Goal: Use online tool/utility: Utilize a website feature to perform a specific function

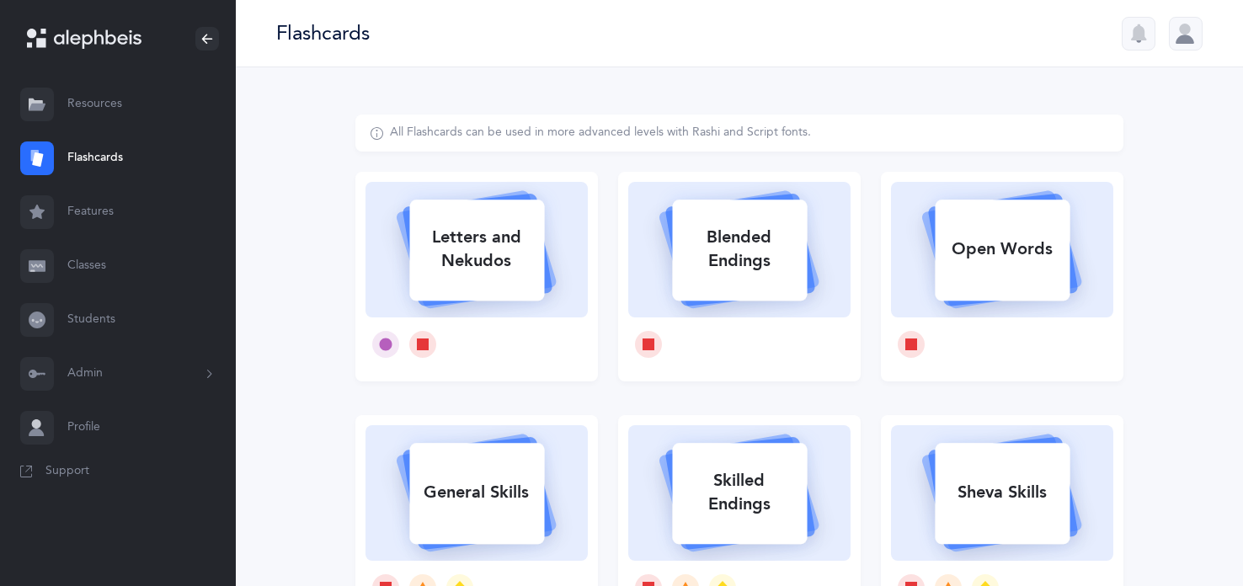
click at [481, 283] on div "Letters and Nekudos" at bounding box center [476, 249] width 135 height 67
select select
select select "single"
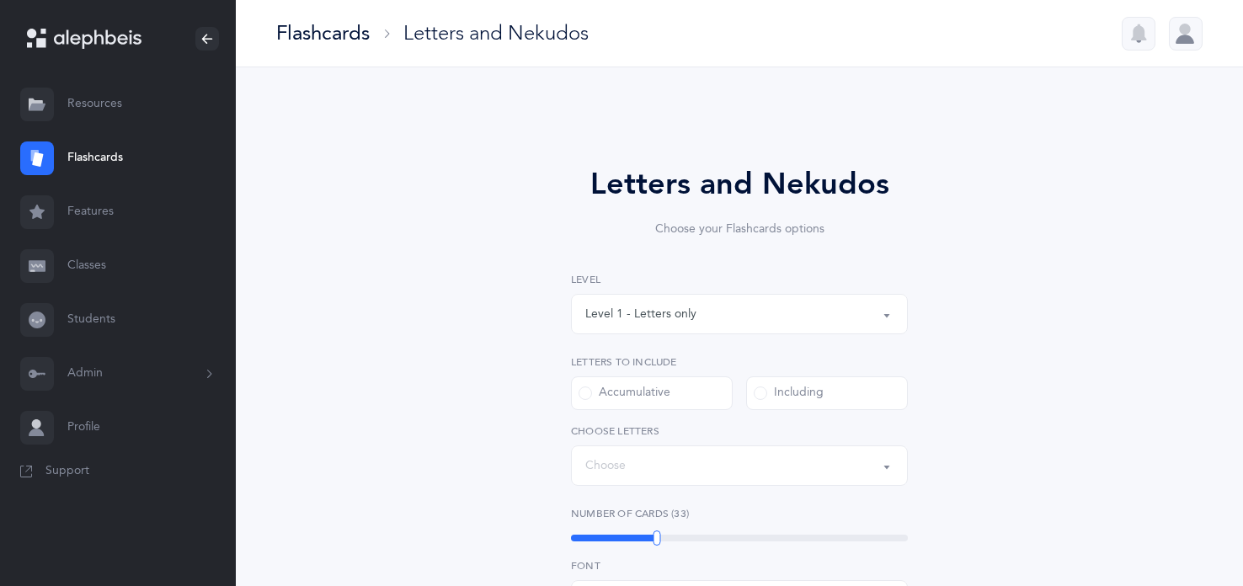
select select "27"
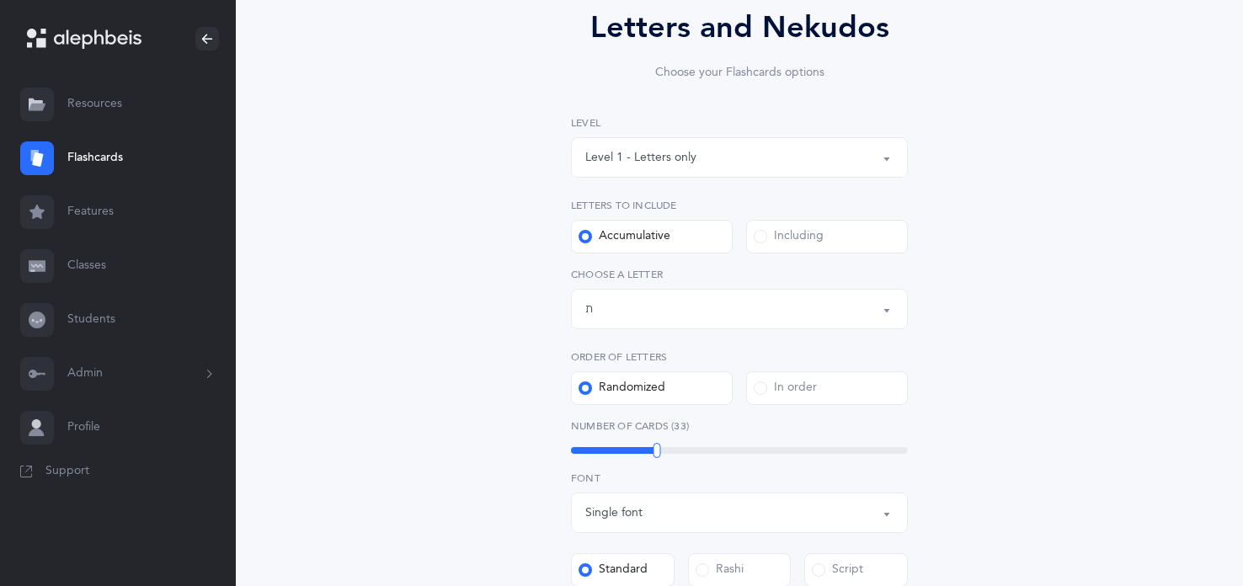
scroll to position [162, 0]
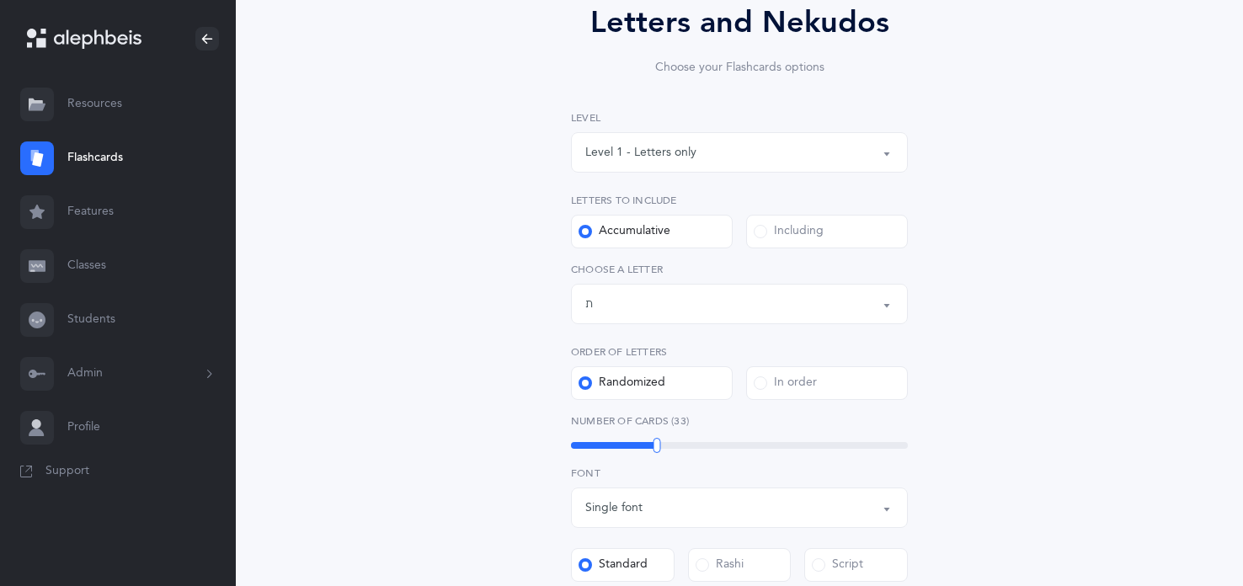
click at [644, 162] on div "Level 1 - Letters only" at bounding box center [640, 153] width 111 height 18
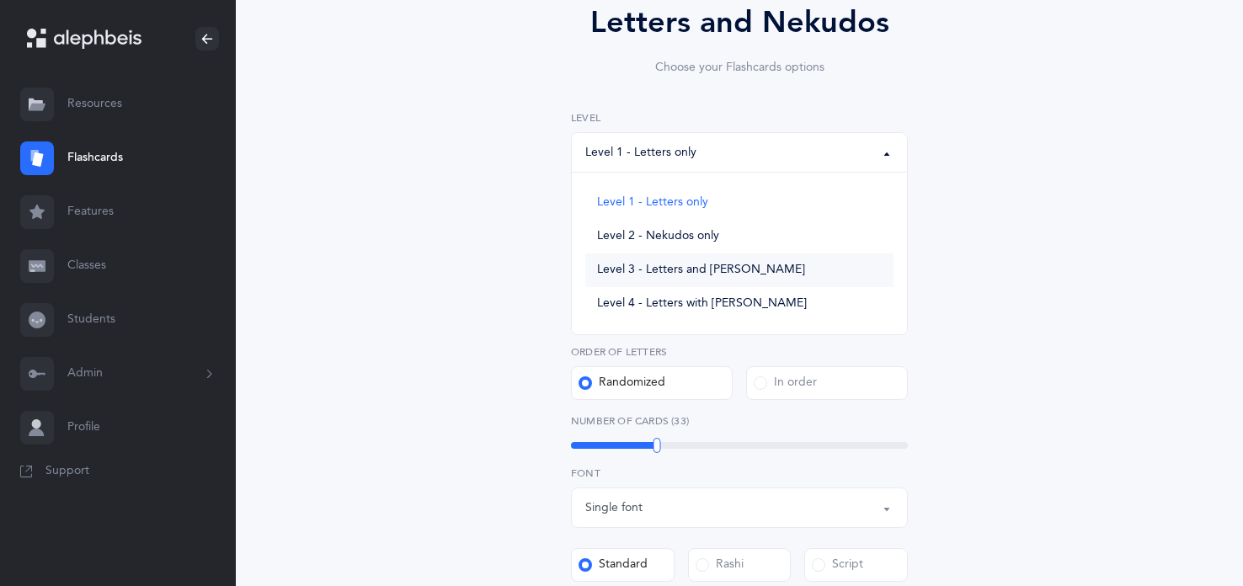
click at [642, 278] on span "Level 3 - Letters and [PERSON_NAME]" at bounding box center [701, 270] width 208 height 15
select select "3"
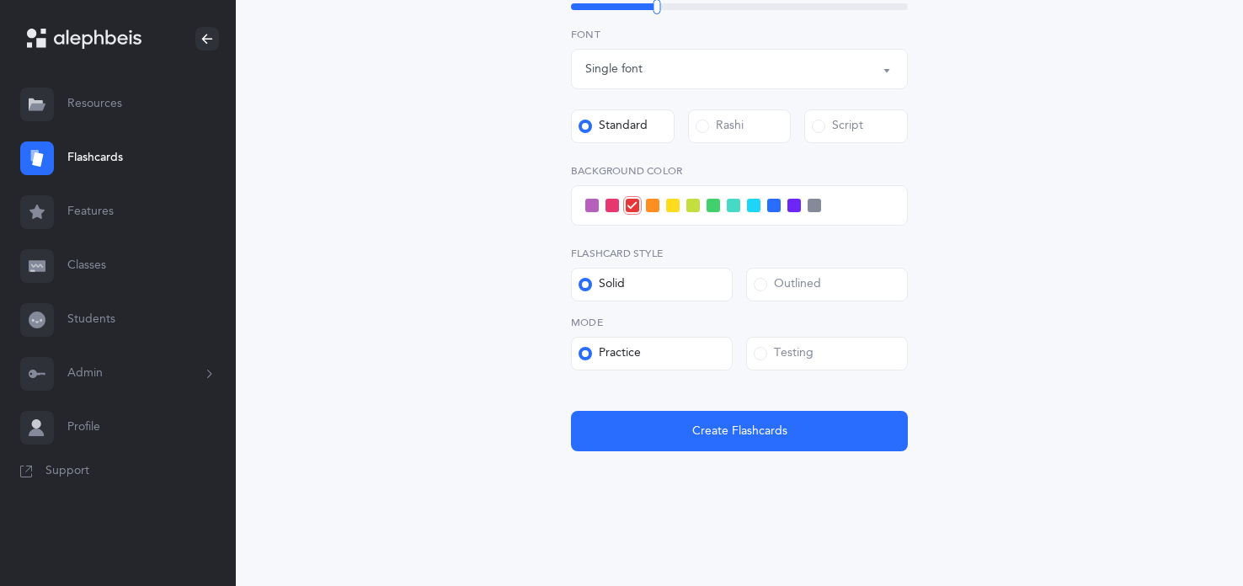
scroll to position [826, 0]
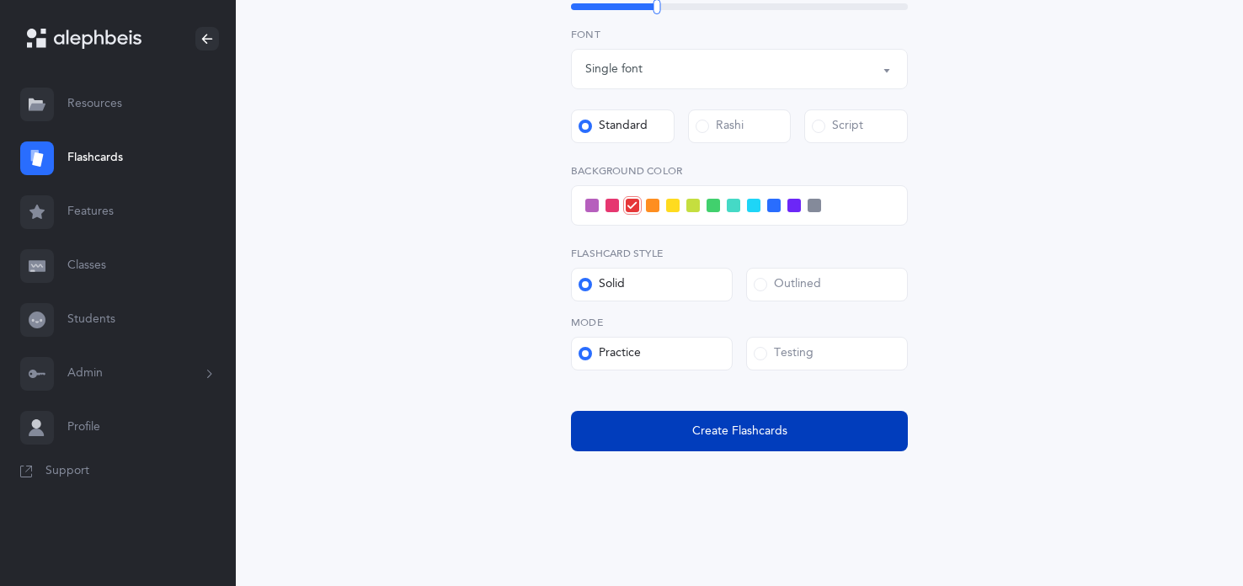
click at [675, 423] on button "Create Flashcards" at bounding box center [739, 431] width 337 height 40
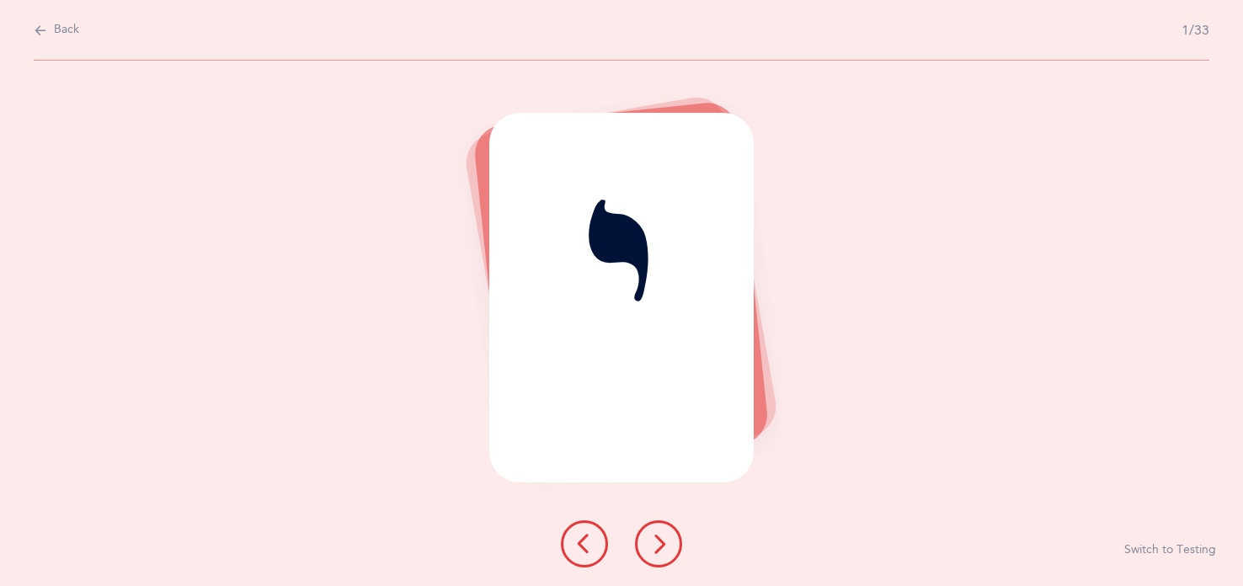
scroll to position [0, 0]
click at [680, 536] on button at bounding box center [658, 543] width 47 height 47
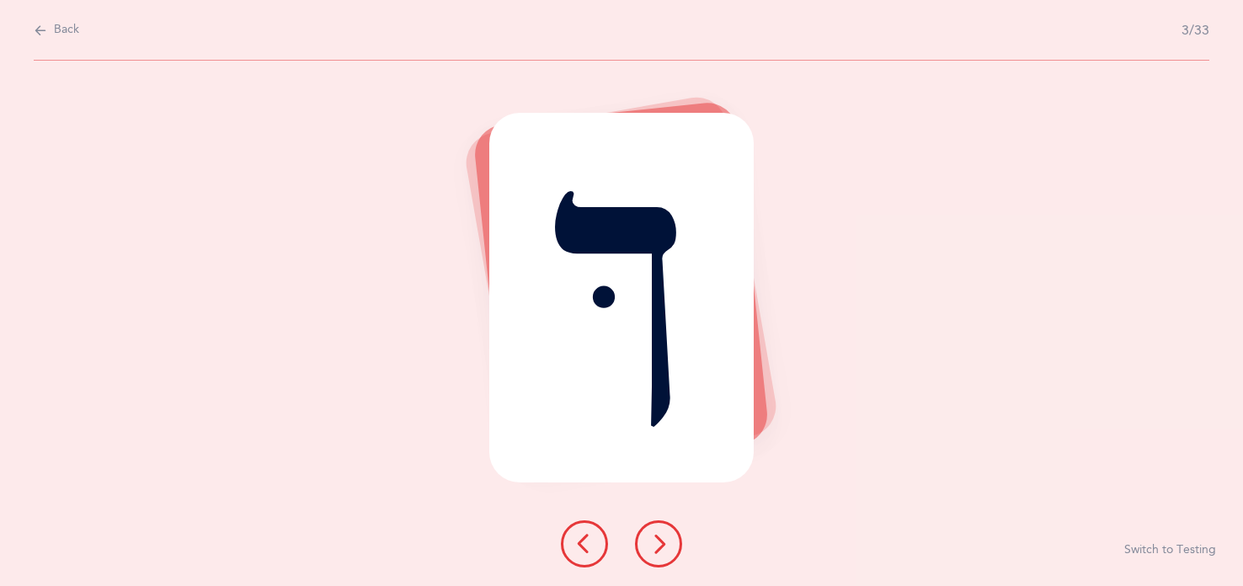
click at [680, 536] on button at bounding box center [658, 543] width 47 height 47
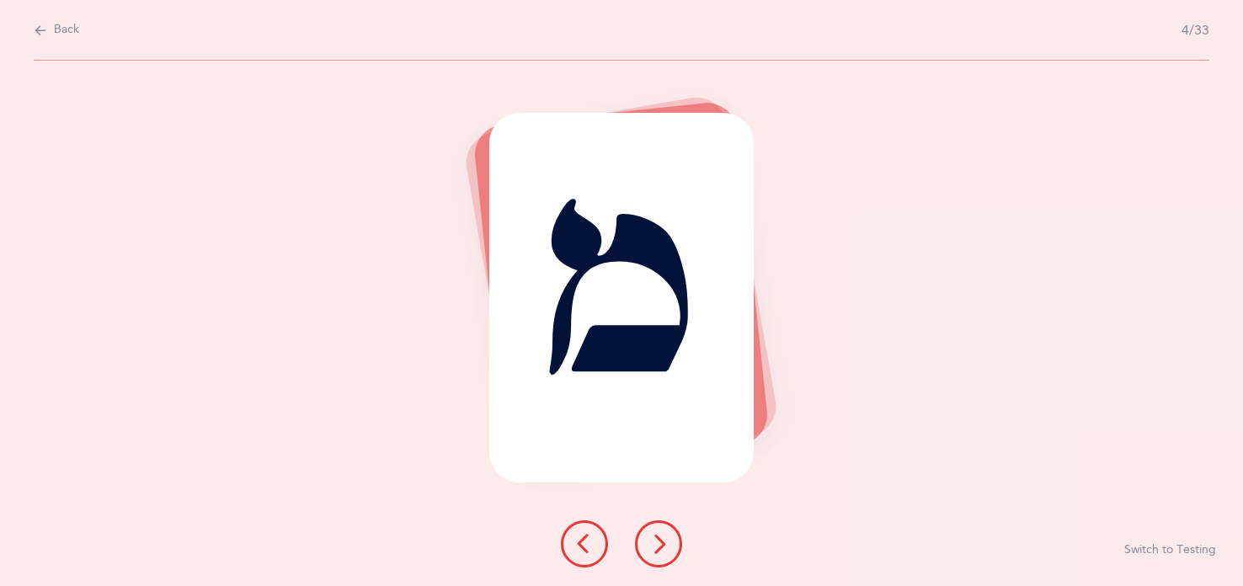
click at [680, 536] on button at bounding box center [658, 543] width 47 height 47
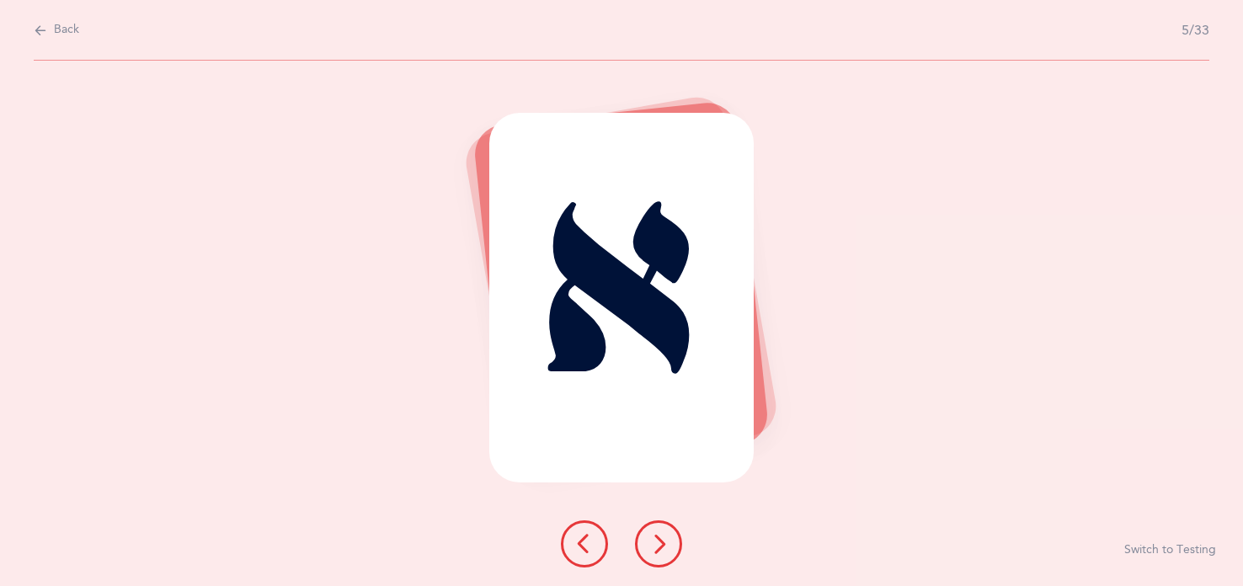
click at [680, 536] on button at bounding box center [658, 543] width 47 height 47
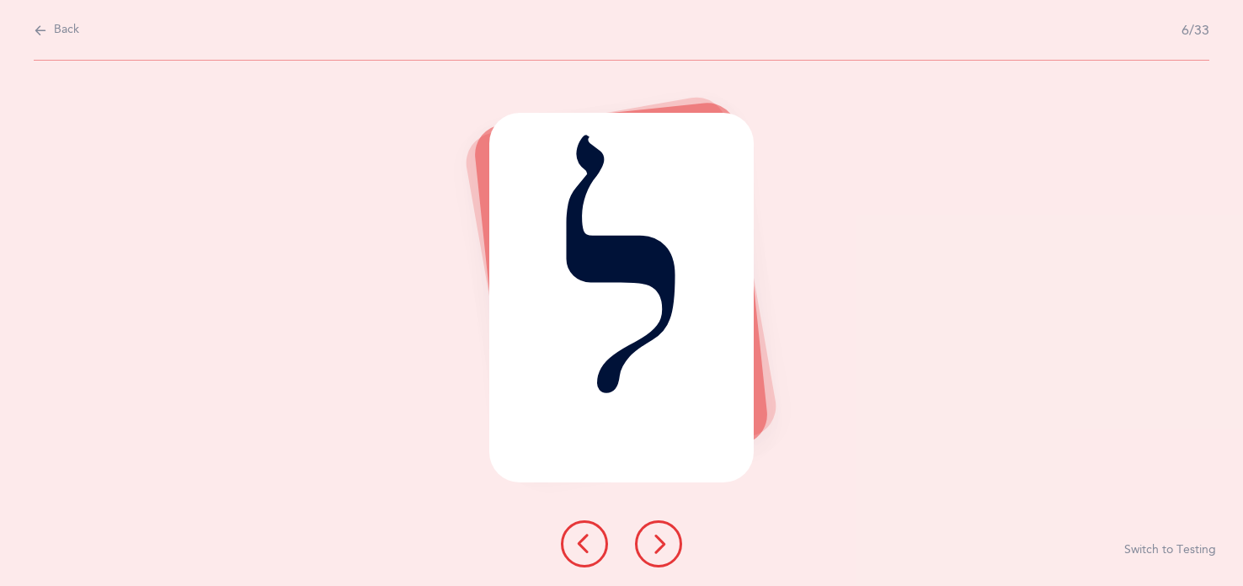
click at [680, 536] on button at bounding box center [658, 543] width 47 height 47
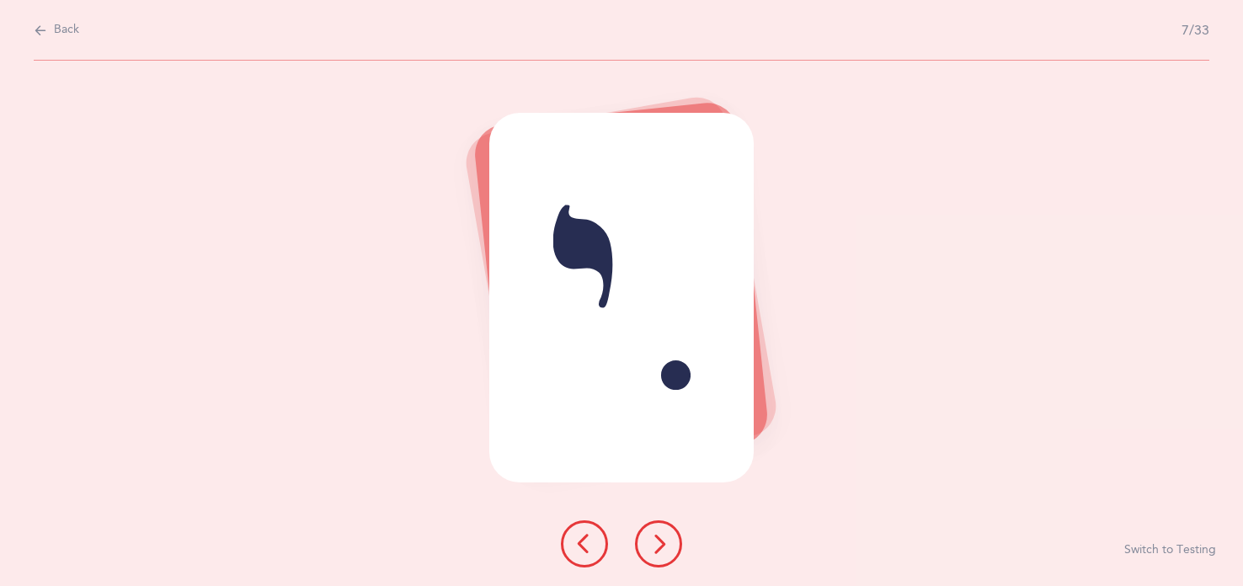
click at [680, 536] on button at bounding box center [658, 543] width 47 height 47
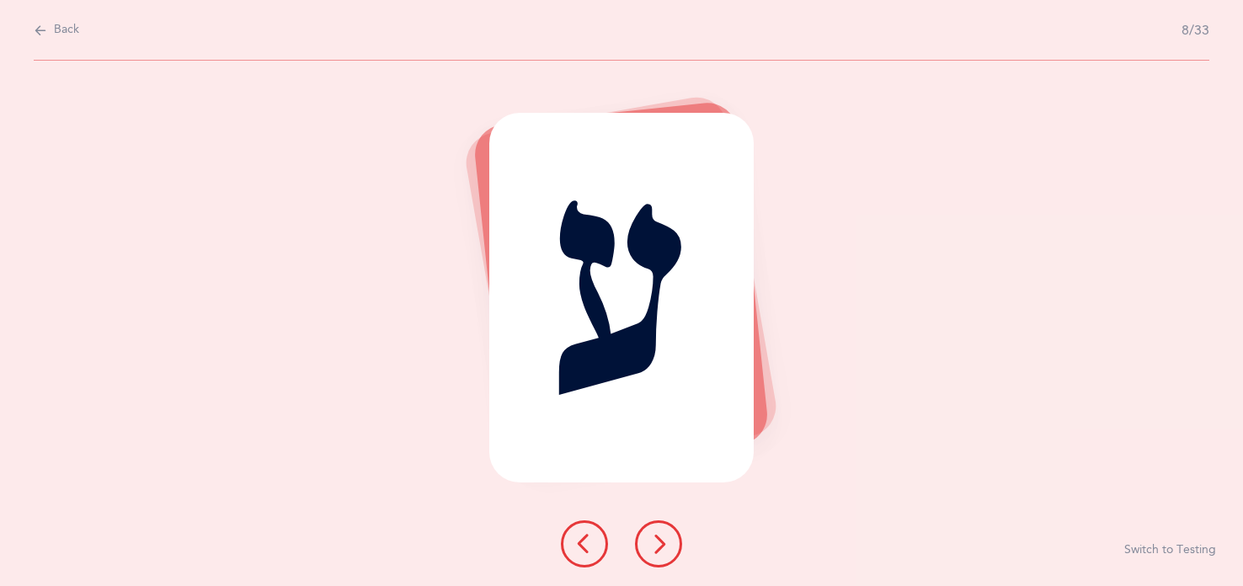
click at [680, 536] on button at bounding box center [658, 543] width 47 height 47
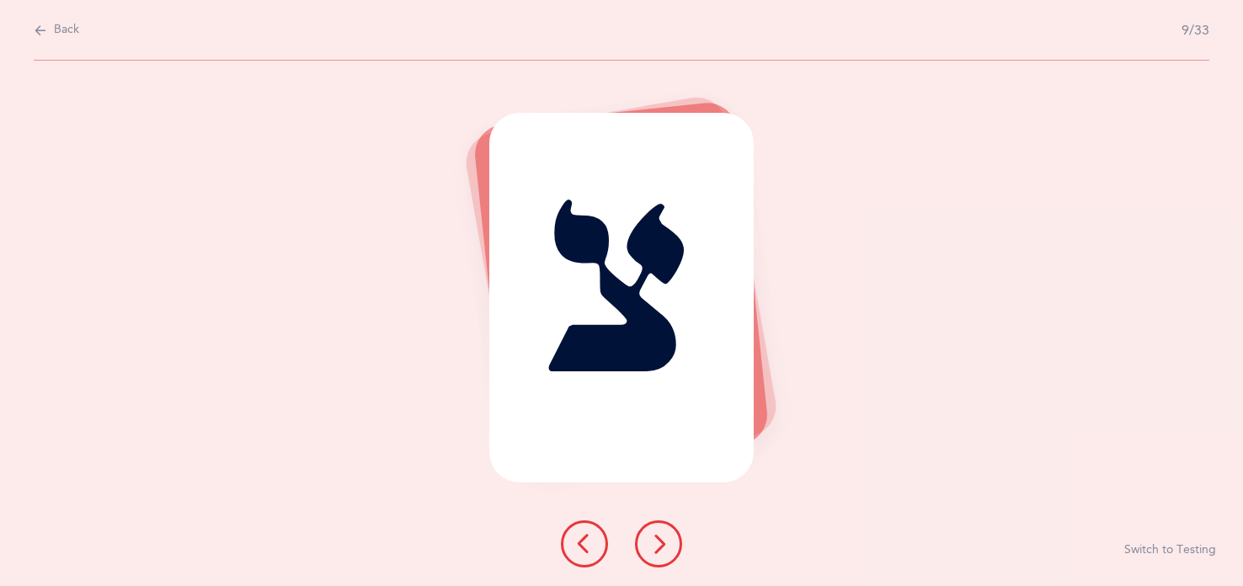
click at [680, 536] on button at bounding box center [658, 543] width 47 height 47
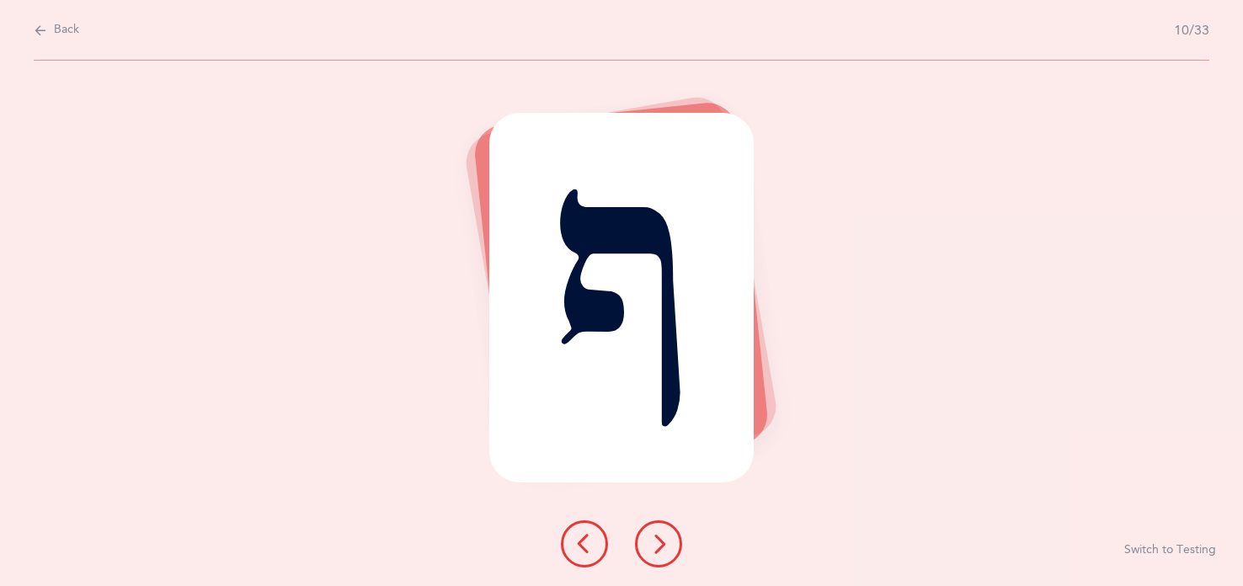
click at [680, 536] on button at bounding box center [658, 543] width 47 height 47
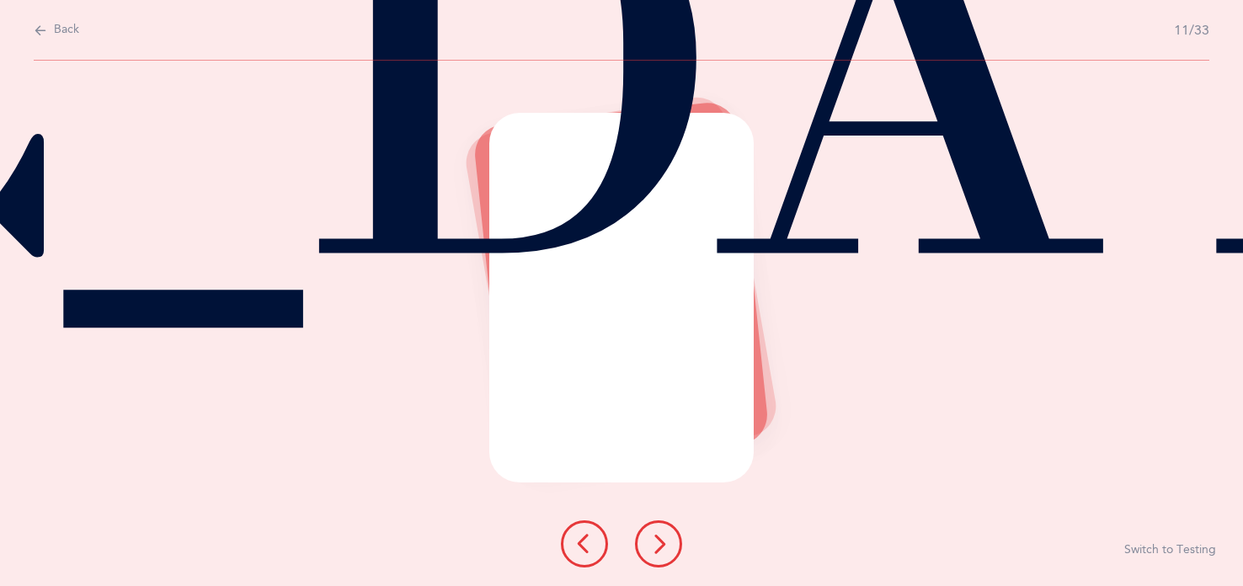
click at [680, 536] on button at bounding box center [658, 543] width 47 height 47
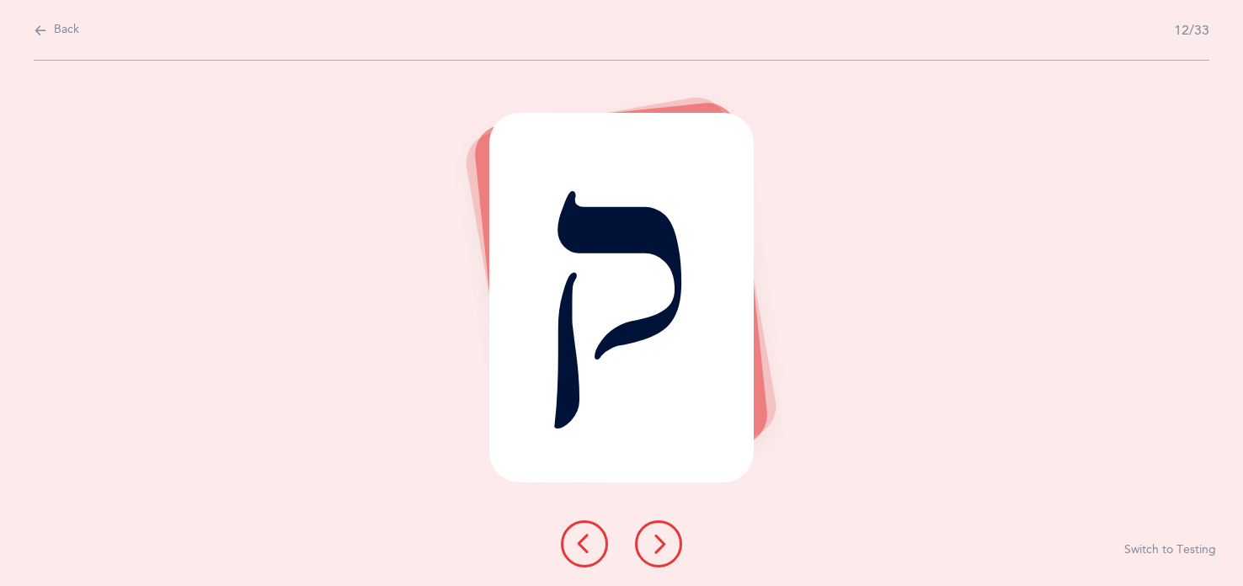
click at [680, 536] on button at bounding box center [658, 543] width 47 height 47
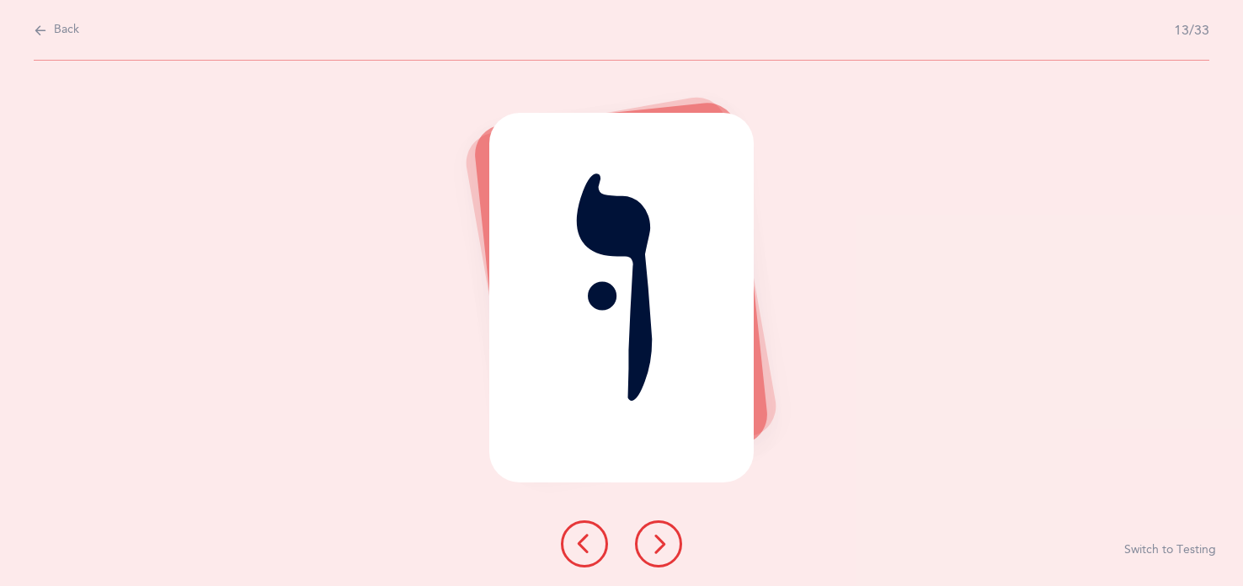
click at [680, 536] on button at bounding box center [658, 543] width 47 height 47
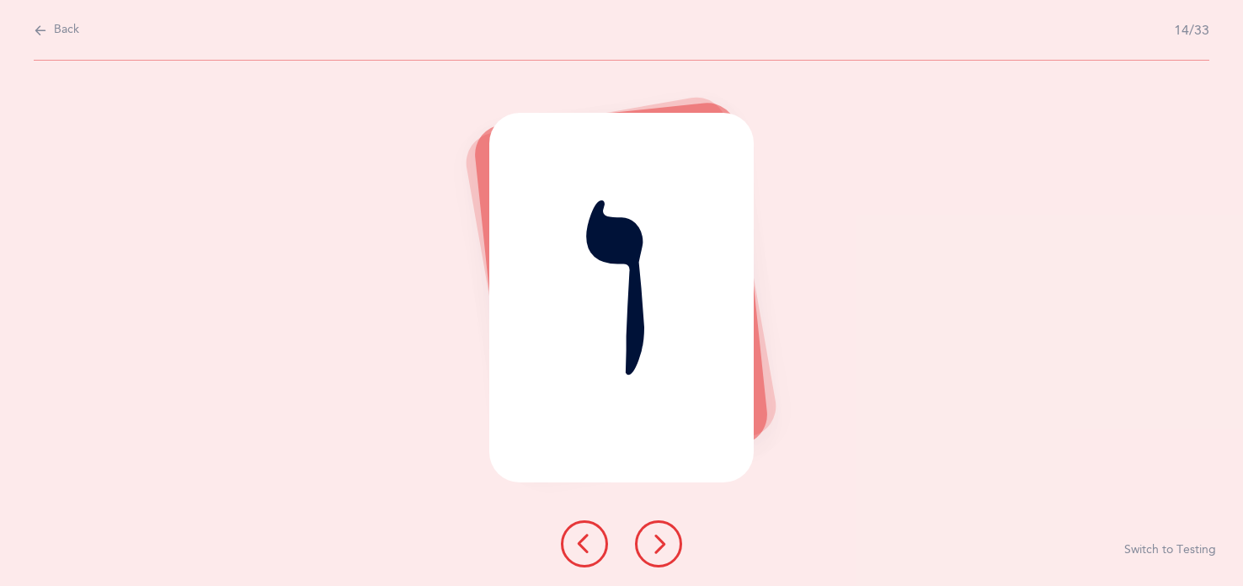
click at [680, 536] on button at bounding box center [658, 543] width 47 height 47
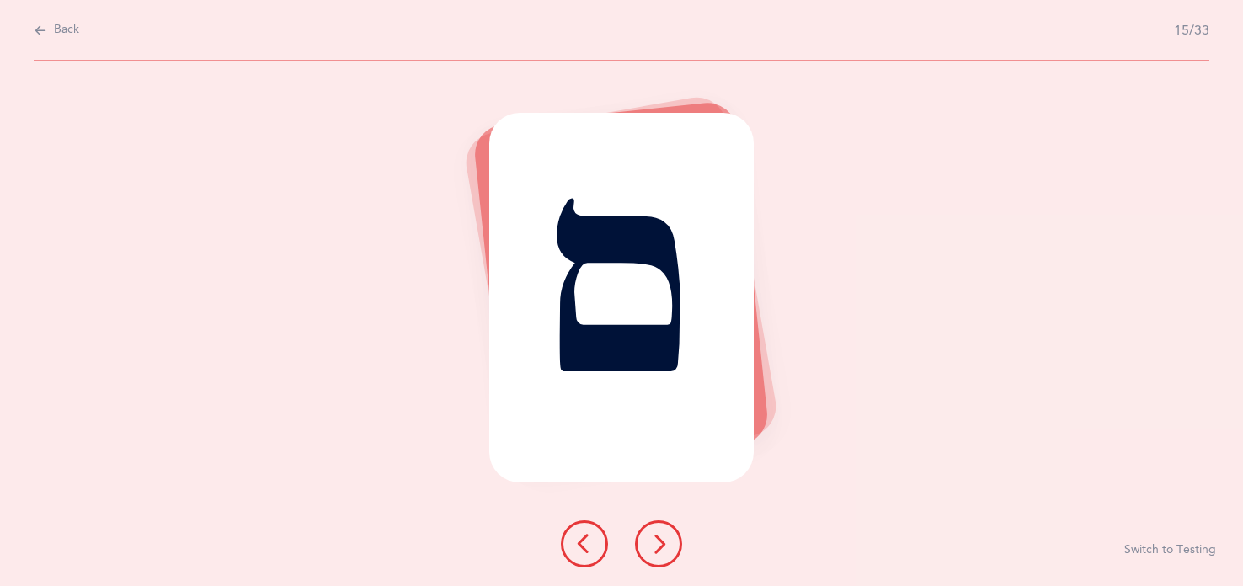
click at [680, 536] on button at bounding box center [658, 543] width 47 height 47
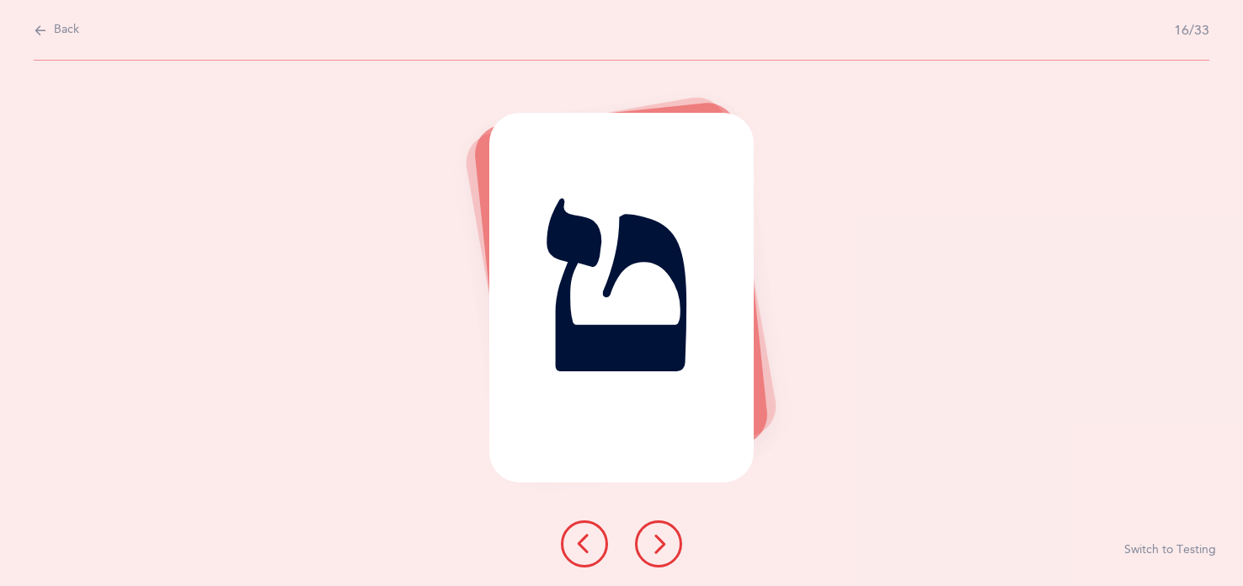
click at [680, 536] on button at bounding box center [658, 543] width 47 height 47
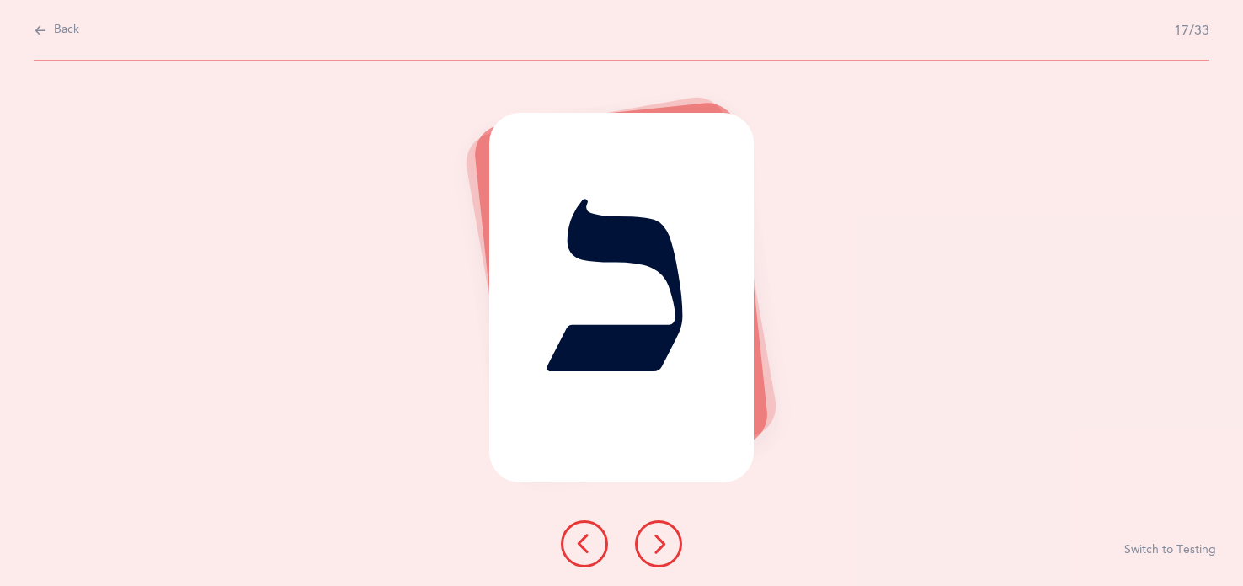
click at [47, 40] on icon at bounding box center [40, 30] width 13 height 19
select select "3"
select select "27"
select select "single"
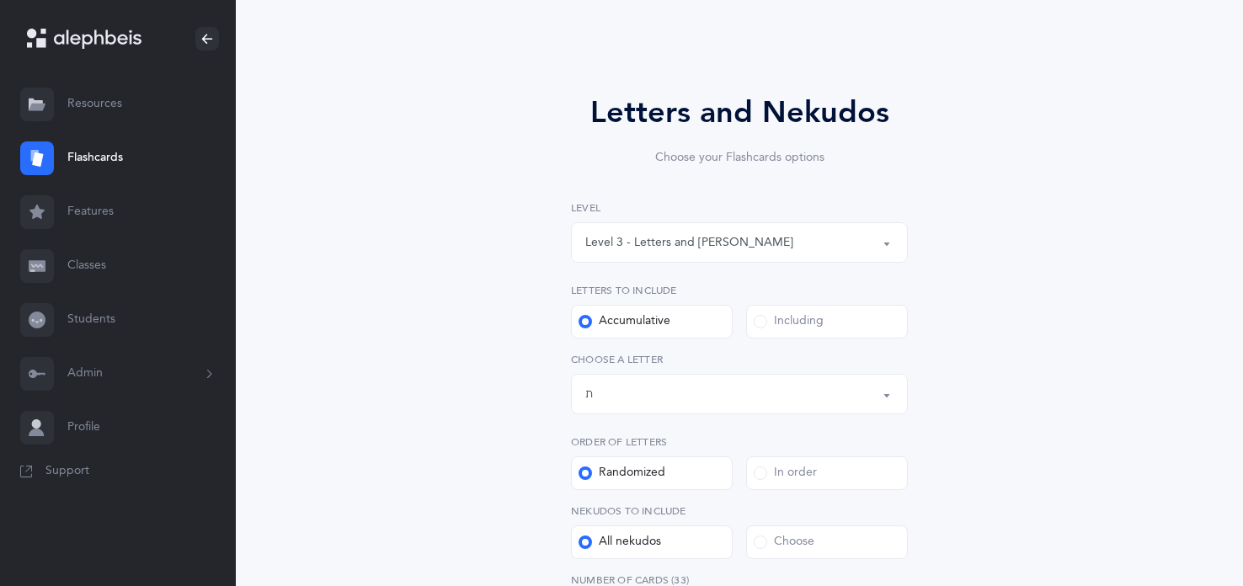
scroll to position [81, 0]
